Goal: Task Accomplishment & Management: Use online tool/utility

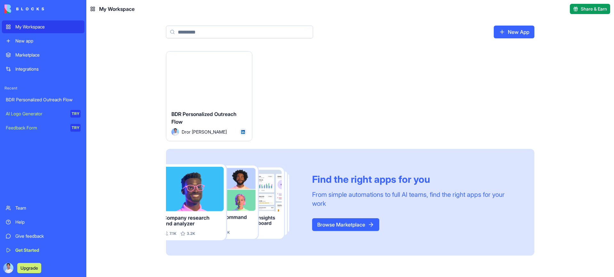
click at [38, 7] on img at bounding box center [24, 8] width 40 height 9
click at [220, 86] on div "Launch" at bounding box center [209, 78] width 86 height 54
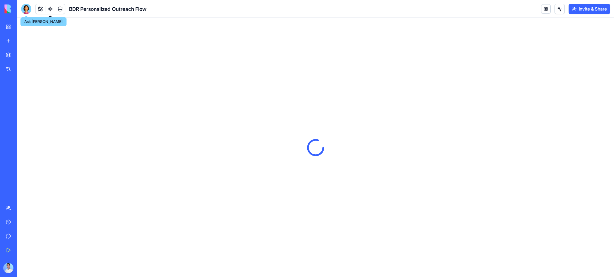
click at [26, 5] on div at bounding box center [26, 9] width 10 height 10
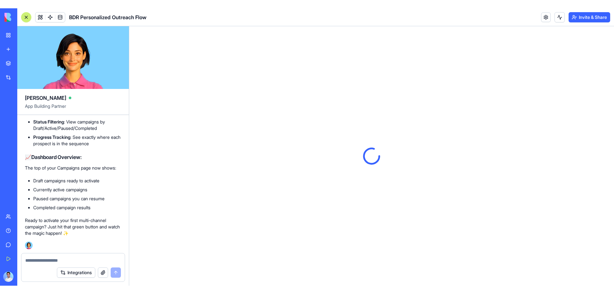
scroll to position [2456, 0]
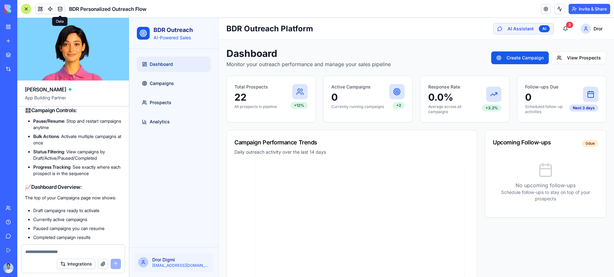
click at [61, 9] on link at bounding box center [60, 9] width 10 height 10
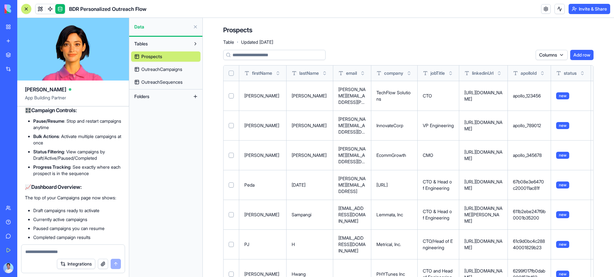
click at [177, 69] on span "OutreachCampaigns" at bounding box center [161, 69] width 41 height 6
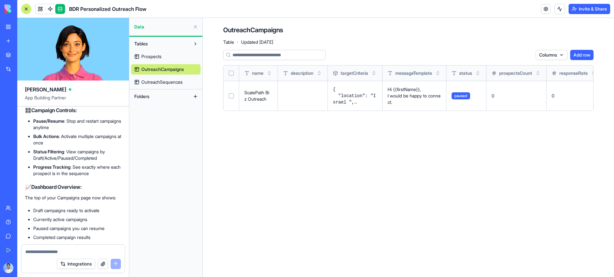
click at [163, 80] on span "OutreachSequences" at bounding box center [161, 82] width 41 height 6
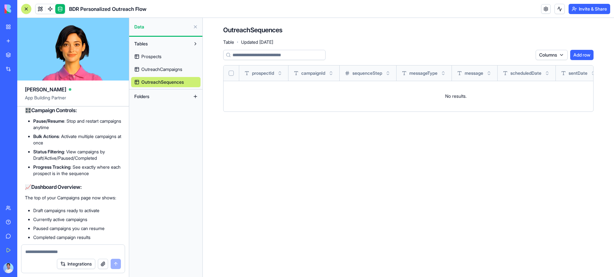
click at [28, 51] on link "Marketplace" at bounding box center [15, 55] width 26 height 13
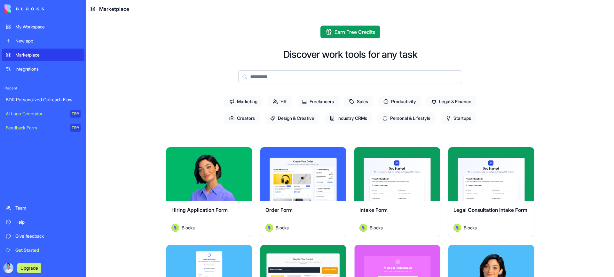
click at [275, 101] on span "HR" at bounding box center [280, 102] width 24 height 12
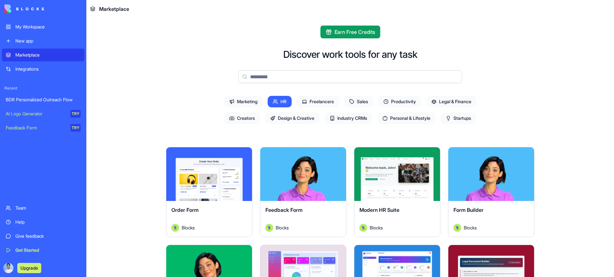
click at [364, 99] on span "Sales" at bounding box center [358, 102] width 29 height 12
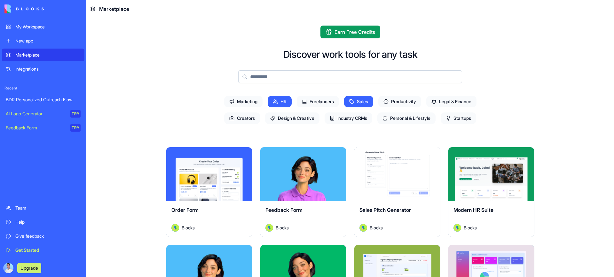
click at [404, 101] on span "Productivity" at bounding box center [399, 102] width 43 height 12
